Goal: Check status: Check status

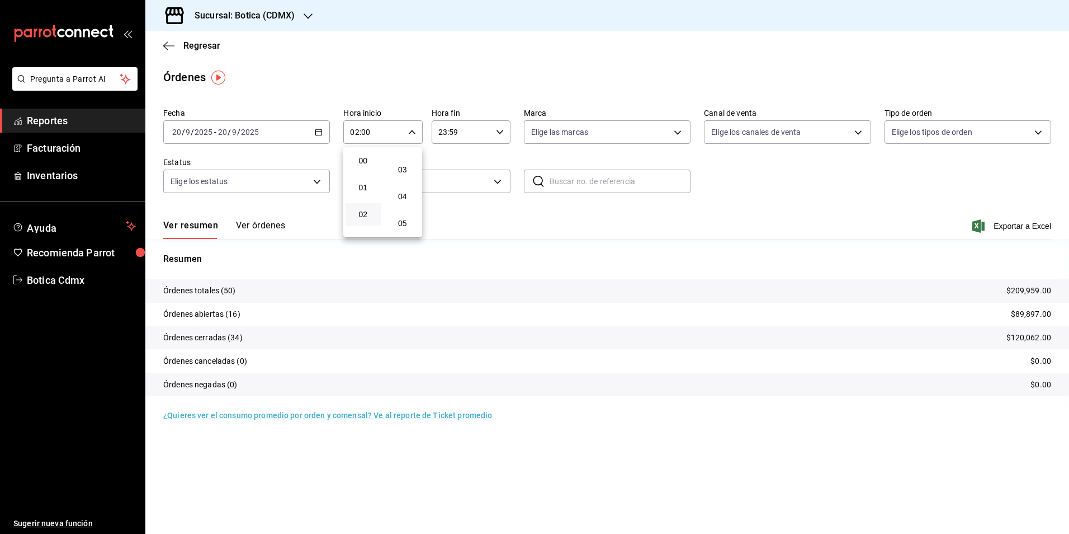
scroll to position [336, 0]
click at [401, 226] on span "15" at bounding box center [403, 227] width 22 height 9
type input "02:15"
click at [198, 46] on div at bounding box center [534, 267] width 1069 height 534
click at [198, 48] on span "Regresar" at bounding box center [201, 45] width 37 height 11
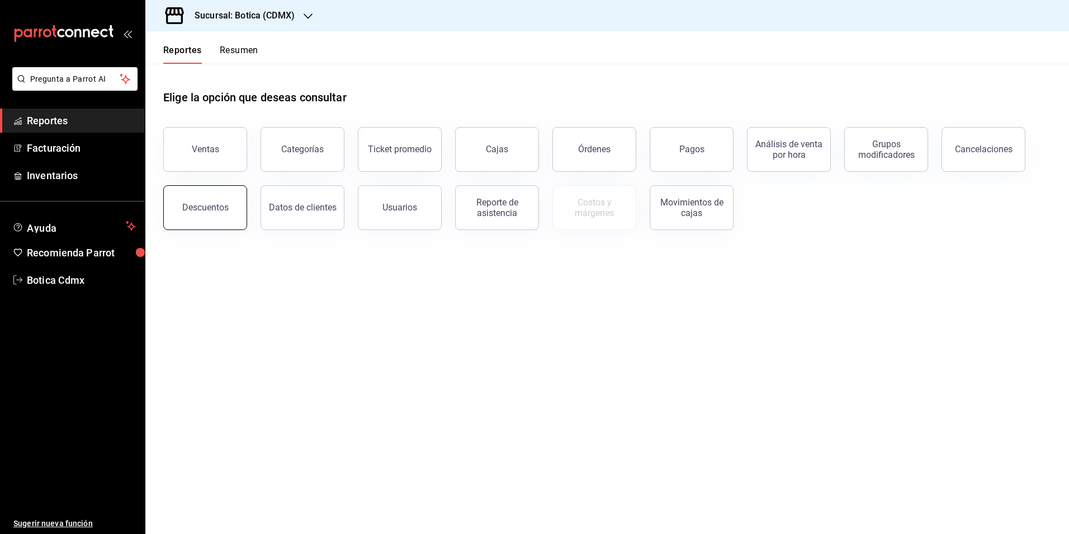
click at [205, 211] on div "Descuentos" at bounding box center [205, 207] width 46 height 11
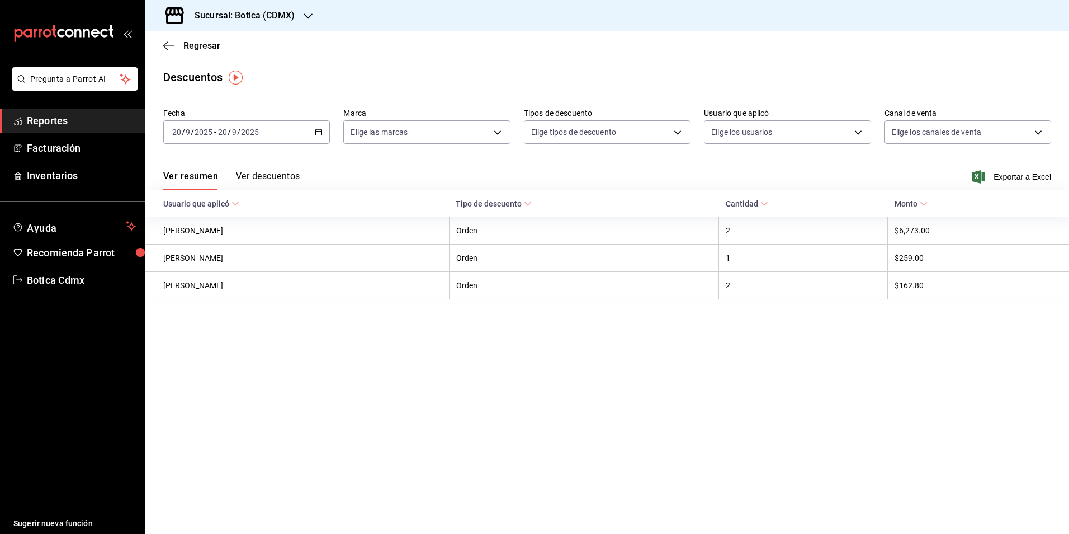
click at [270, 172] on button "Ver descuentos" at bounding box center [268, 180] width 64 height 19
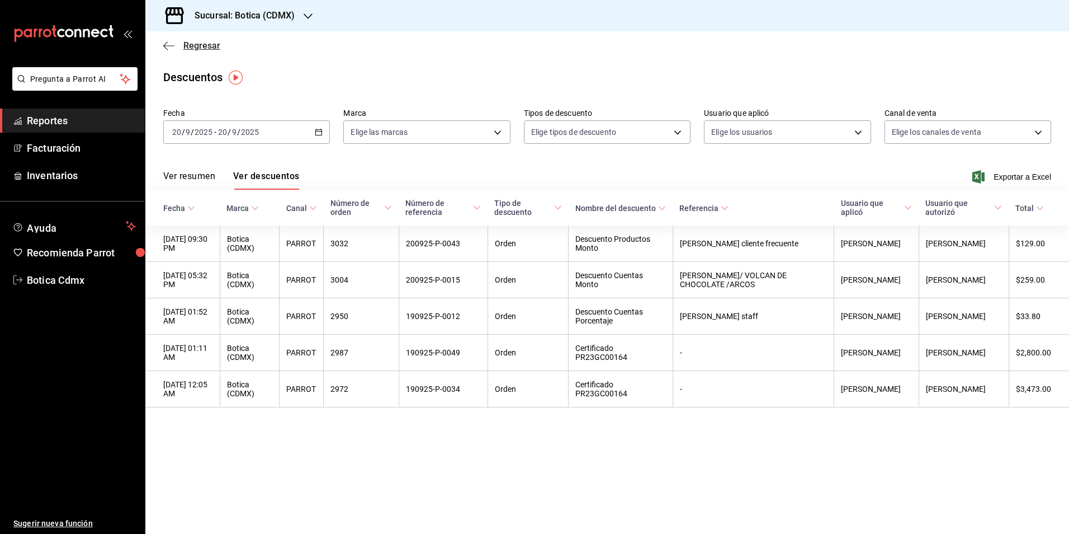
click at [202, 49] on span "Regresar" at bounding box center [201, 45] width 37 height 11
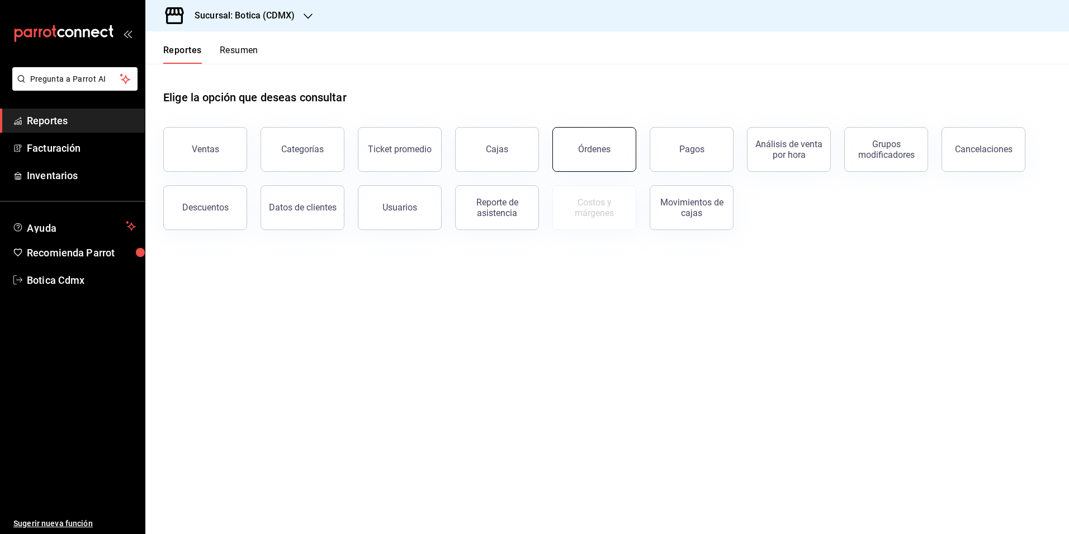
click at [588, 155] on button "Órdenes" at bounding box center [595, 149] width 84 height 45
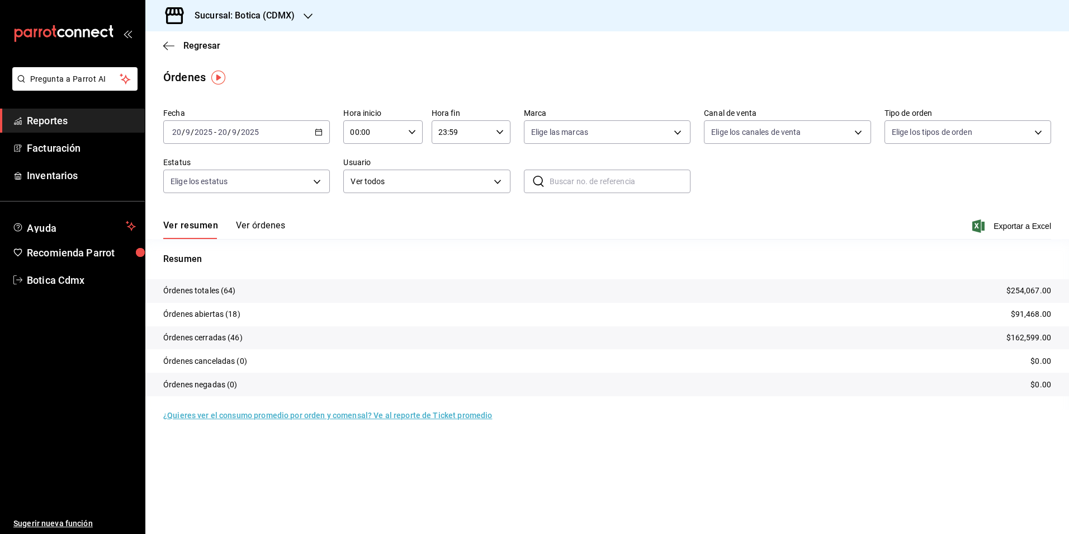
click at [356, 131] on input "00:00" at bounding box center [373, 132] width 60 height 22
click at [362, 189] on span "03" at bounding box center [363, 185] width 22 height 9
type input "03:00"
